Goal: Navigation & Orientation: Find specific page/section

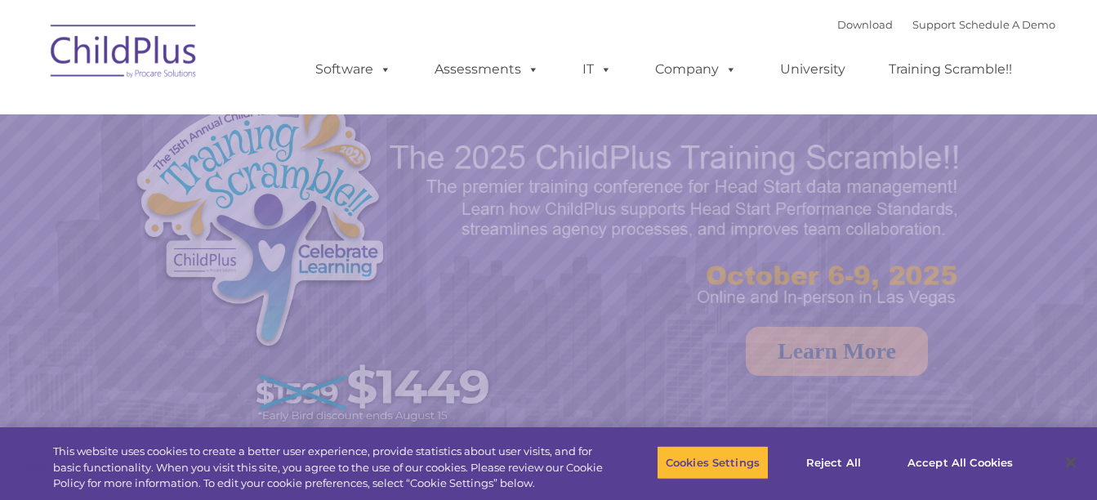
select select "MEDIUM"
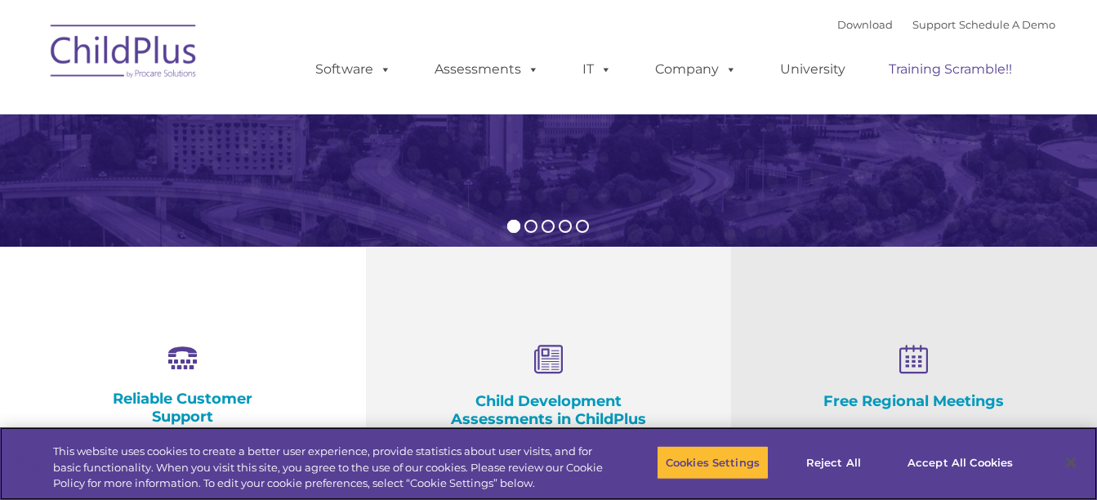
scroll to position [419, 0]
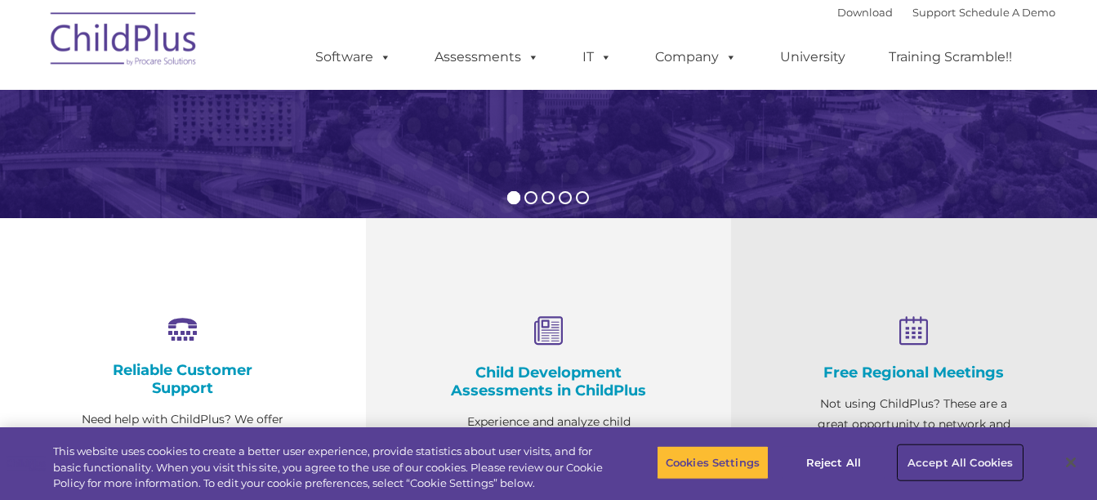
click at [956, 465] on button "Accept All Cookies" at bounding box center [959, 462] width 123 height 34
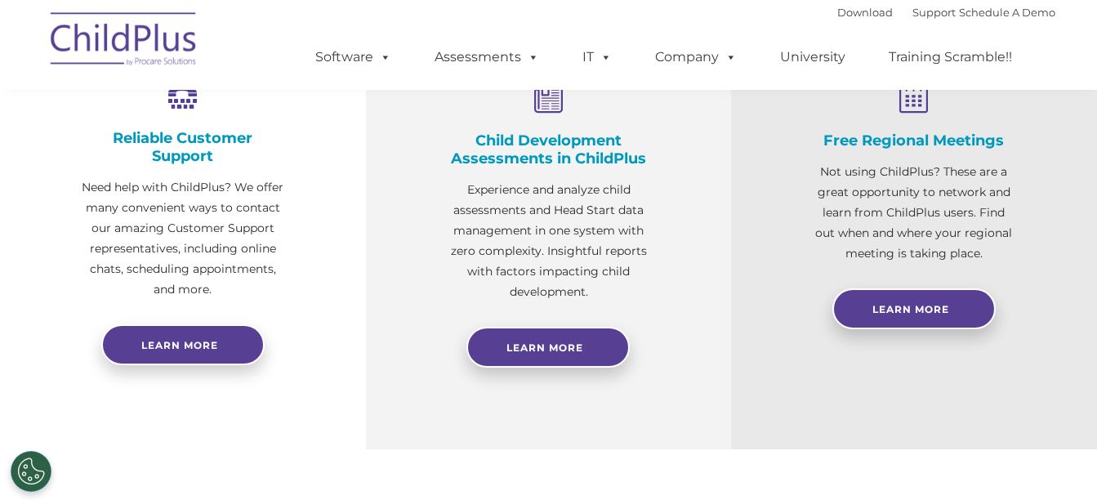
scroll to position [0, 0]
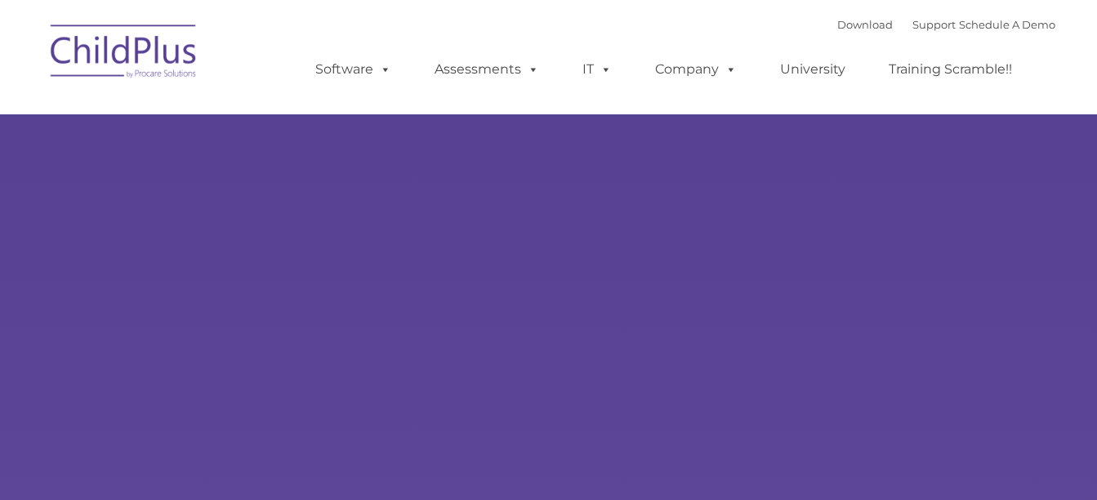
type input ""
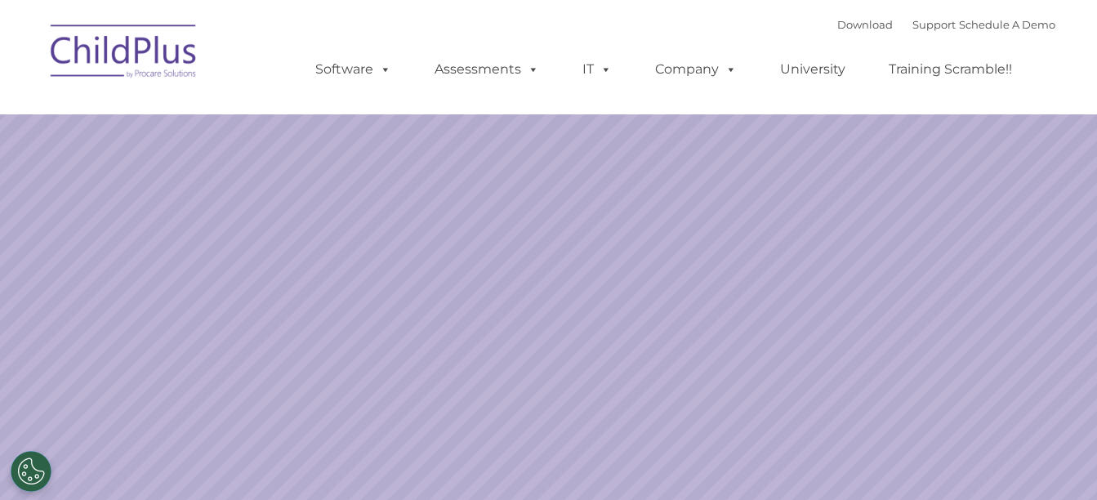
select select "MEDIUM"
